Goal: Task Accomplishment & Management: Complete application form

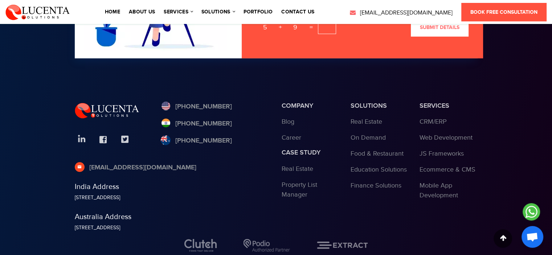
scroll to position [2406, 0]
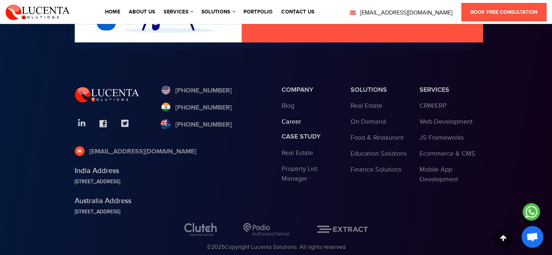
click at [291, 120] on link "Career" at bounding box center [292, 122] width 20 height 8
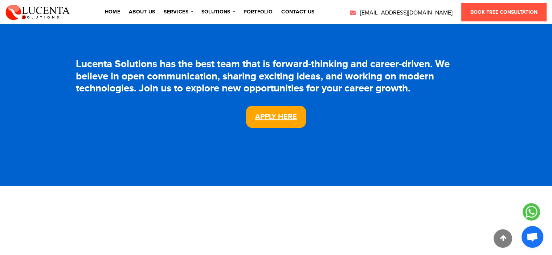
scroll to position [214, 0]
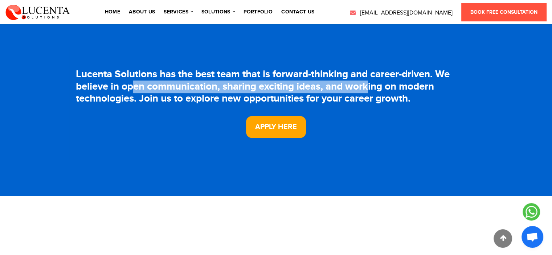
drag, startPoint x: 143, startPoint y: 91, endPoint x: 390, endPoint y: 97, distance: 247.0
click at [380, 93] on h3 "Lucenta Solutions has the best team that is forward-thinking and career-driven.…" at bounding box center [276, 87] width 401 height 37
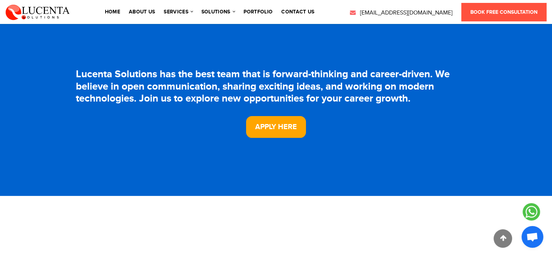
drag, startPoint x: 311, startPoint y: 128, endPoint x: 286, endPoint y: 123, distance: 25.5
click at [311, 127] on div "Apply Here" at bounding box center [276, 127] width 401 height 22
click at [286, 123] on link "Apply Here" at bounding box center [276, 127] width 60 height 22
click at [278, 117] on link "Apply Here" at bounding box center [276, 127] width 60 height 22
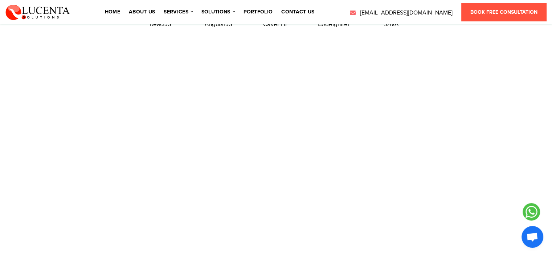
scroll to position [2427, 0]
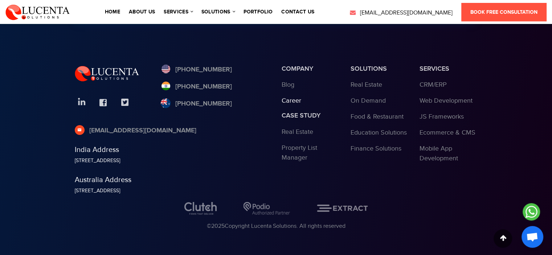
click at [296, 99] on link "Career" at bounding box center [292, 101] width 20 height 8
